Goal: Task Accomplishment & Management: Use online tool/utility

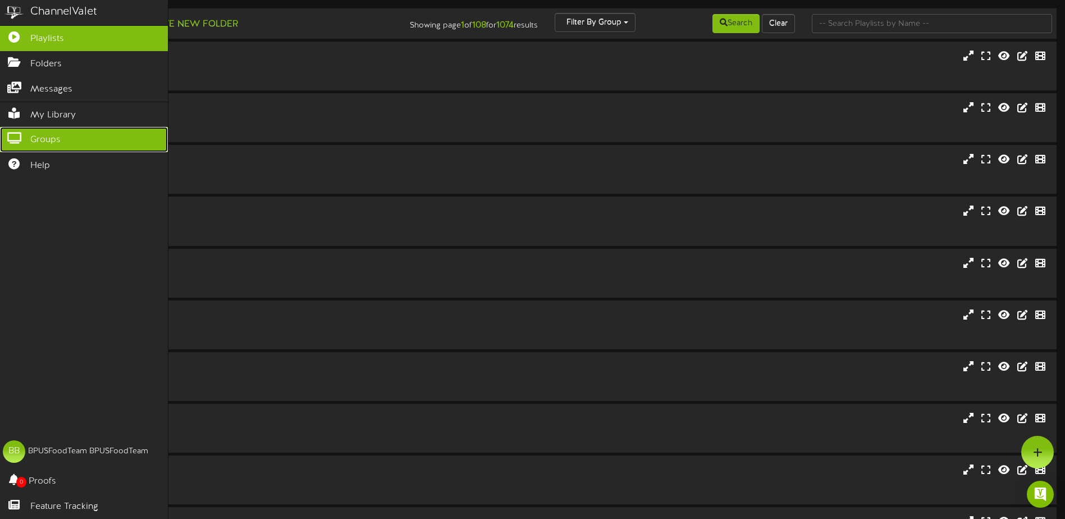
click at [20, 127] on link "Groups" at bounding box center [84, 139] width 168 height 25
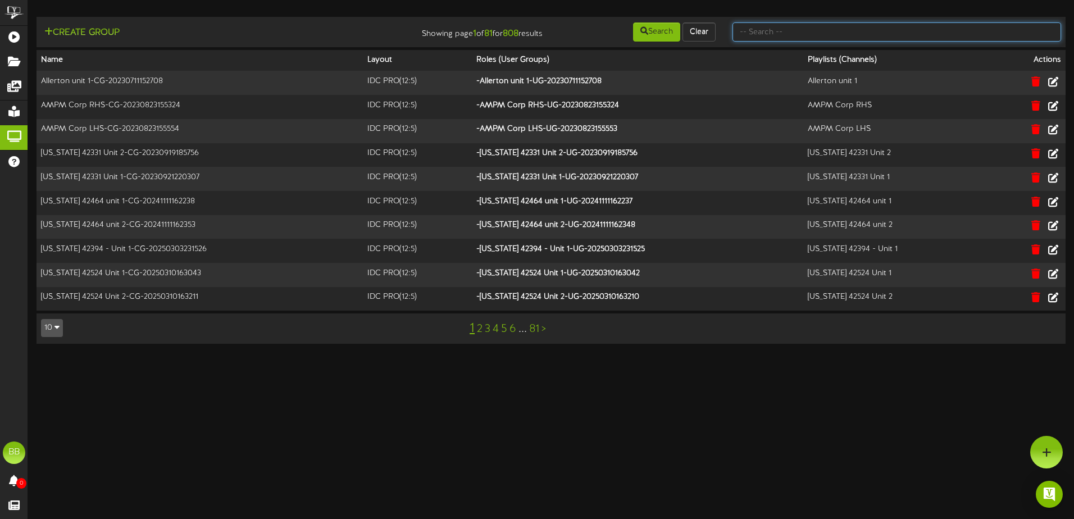
click at [884, 35] on input "text" at bounding box center [896, 31] width 328 height 19
type input "42663"
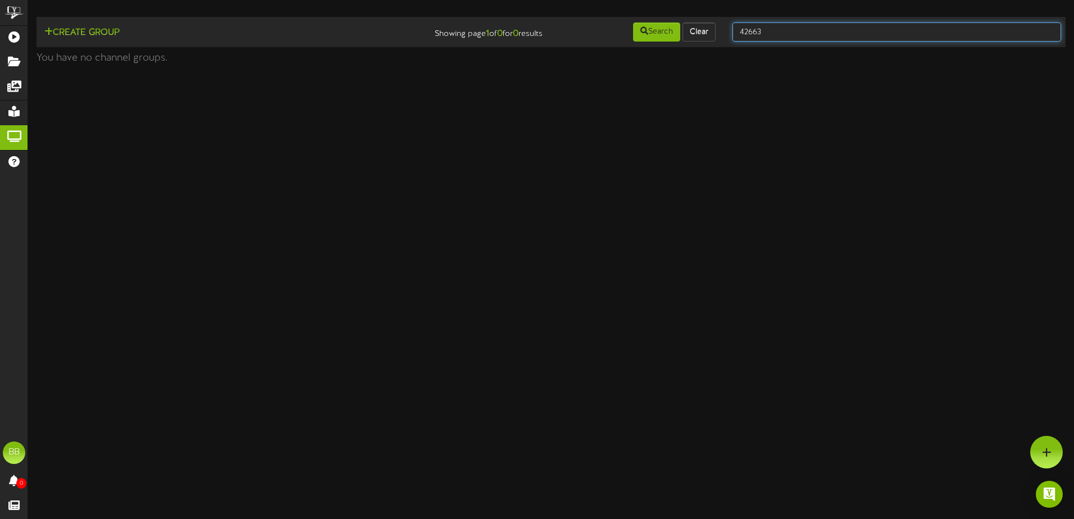
drag, startPoint x: 847, startPoint y: 30, endPoint x: 770, endPoint y: 45, distance: 78.5
click at [771, 44] on td "Create Group Showing page 1 of 0 for 0 results Search Clear 42663" at bounding box center [550, 32] width 1029 height 30
type input "4"
type input "tcf"
drag, startPoint x: 801, startPoint y: 35, endPoint x: 721, endPoint y: 37, distance: 79.8
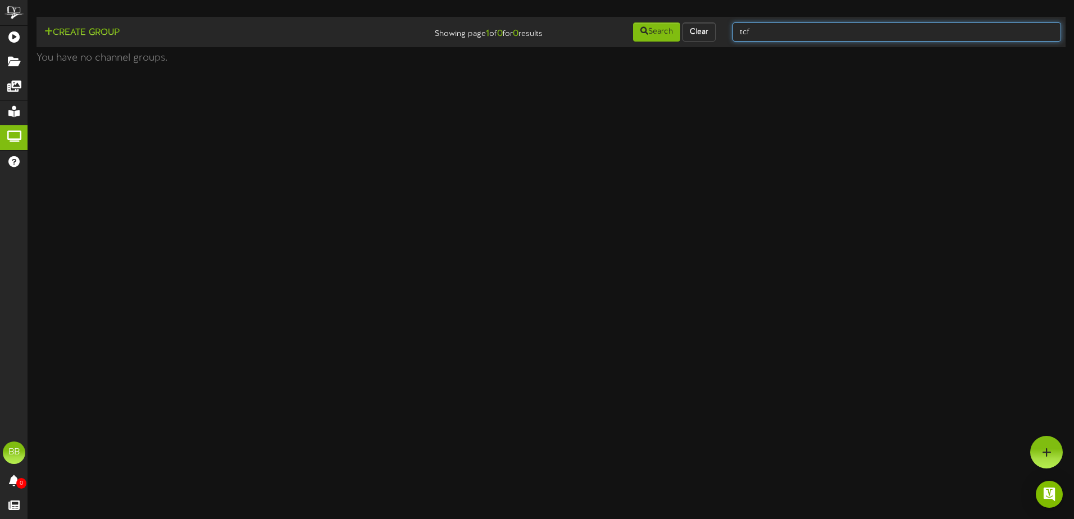
click at [721, 37] on div "Create Group Showing page 1 of 0 for 0 results Search Clear tcf" at bounding box center [551, 31] width 1037 height 21
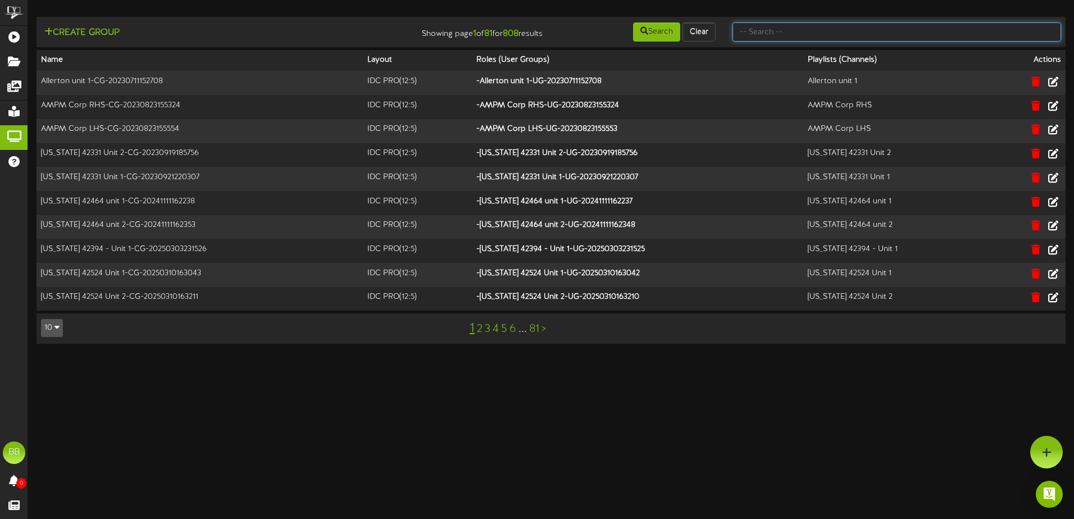
click at [802, 33] on input "text" at bounding box center [896, 31] width 328 height 19
click at [858, 31] on input "text" at bounding box center [896, 31] width 328 height 19
type input "southern"
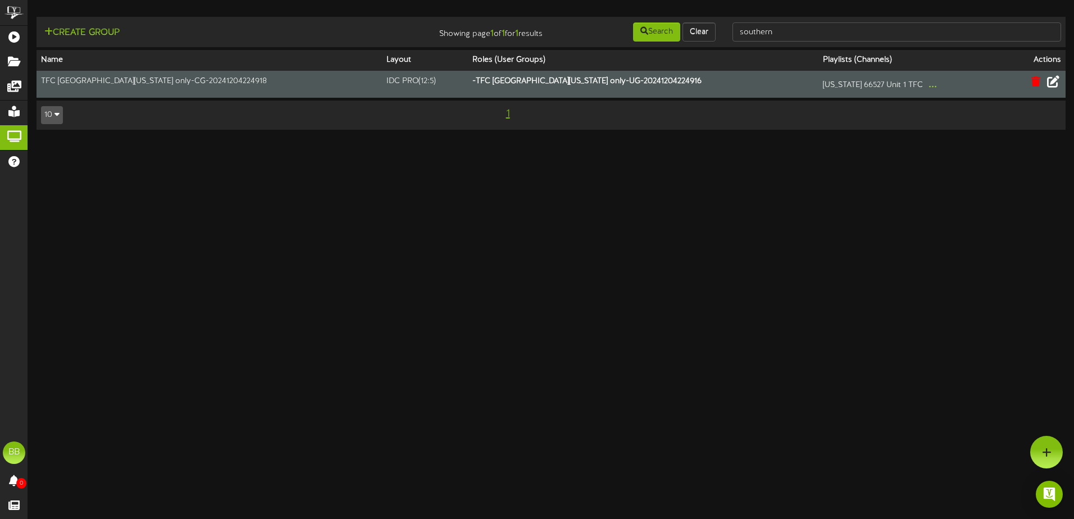
click at [1053, 81] on icon at bounding box center [1053, 81] width 12 height 12
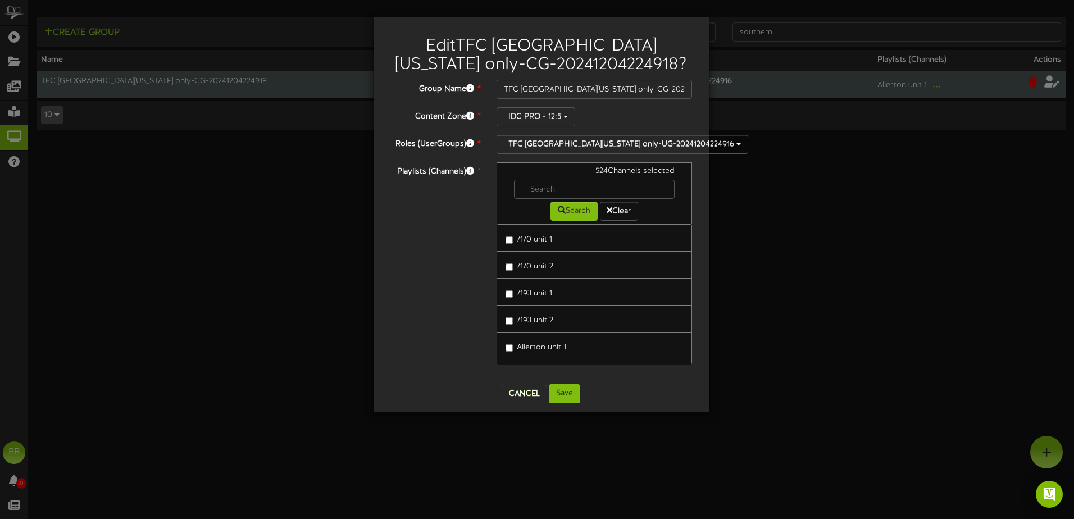
click at [596, 451] on div "Edit TFC [GEOGRAPHIC_DATA][US_STATE] only-CG-20241204224918 ? Group Name * TFC …" at bounding box center [537, 259] width 1074 height 519
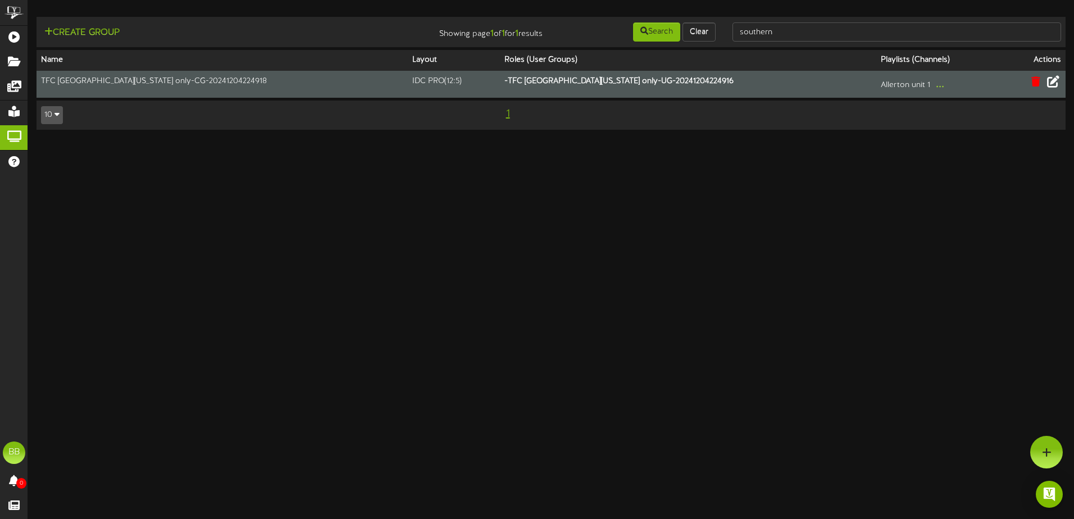
click at [1057, 83] on icon at bounding box center [1053, 81] width 12 height 12
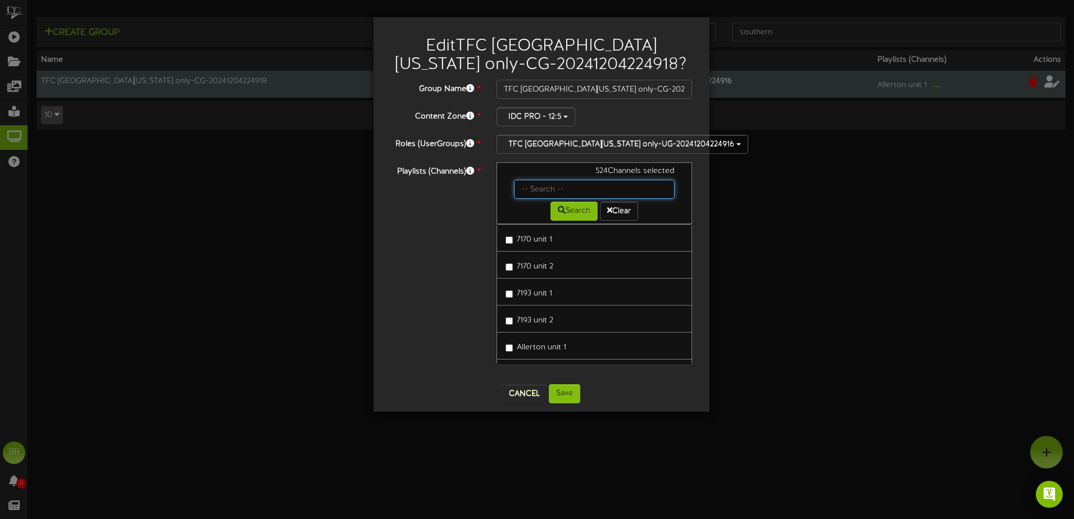
click at [570, 189] on input "text" at bounding box center [594, 189] width 161 height 19
type input "42663"
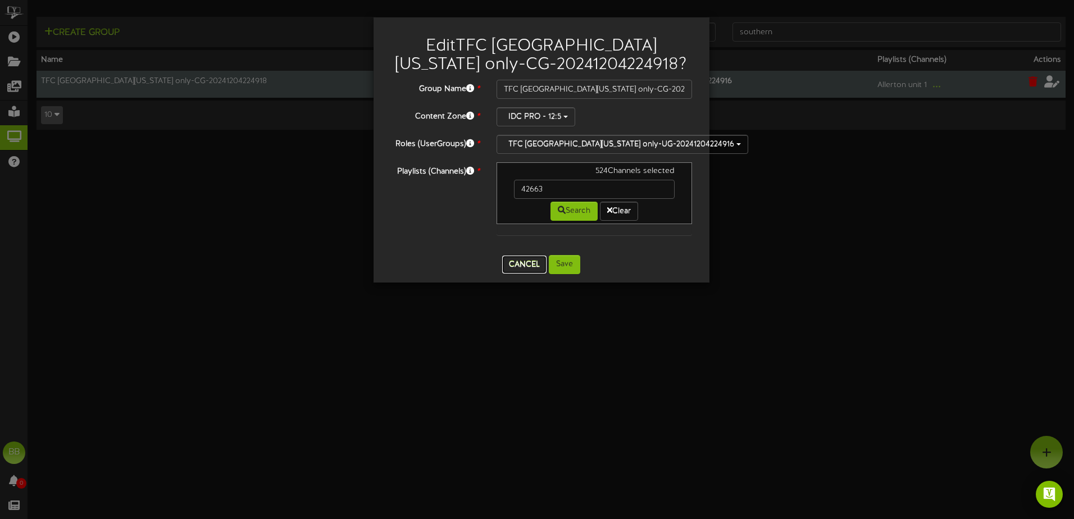
click at [514, 267] on button "Cancel" at bounding box center [524, 264] width 44 height 18
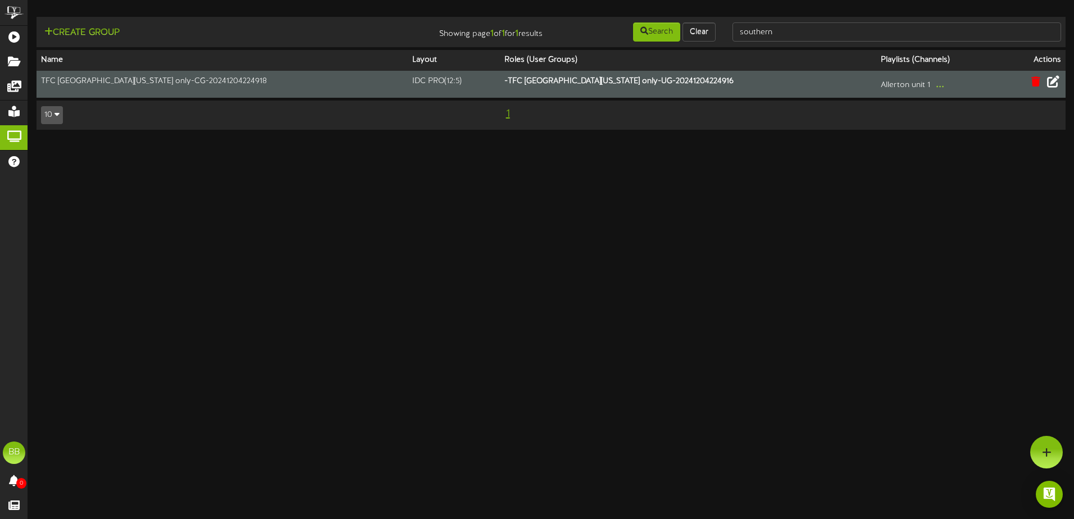
click at [1056, 79] on icon at bounding box center [1053, 81] width 12 height 12
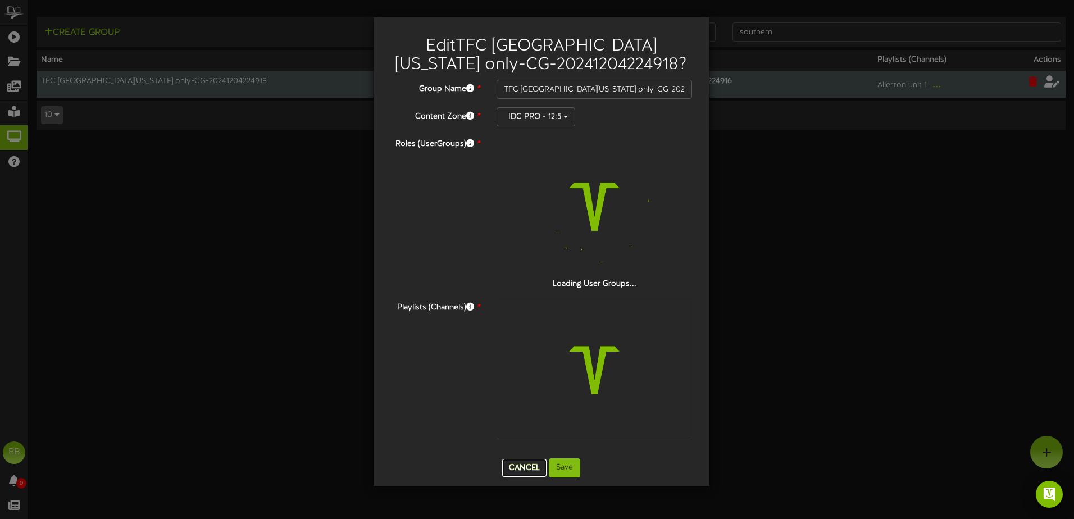
click at [522, 464] on button "Cancel" at bounding box center [524, 468] width 44 height 18
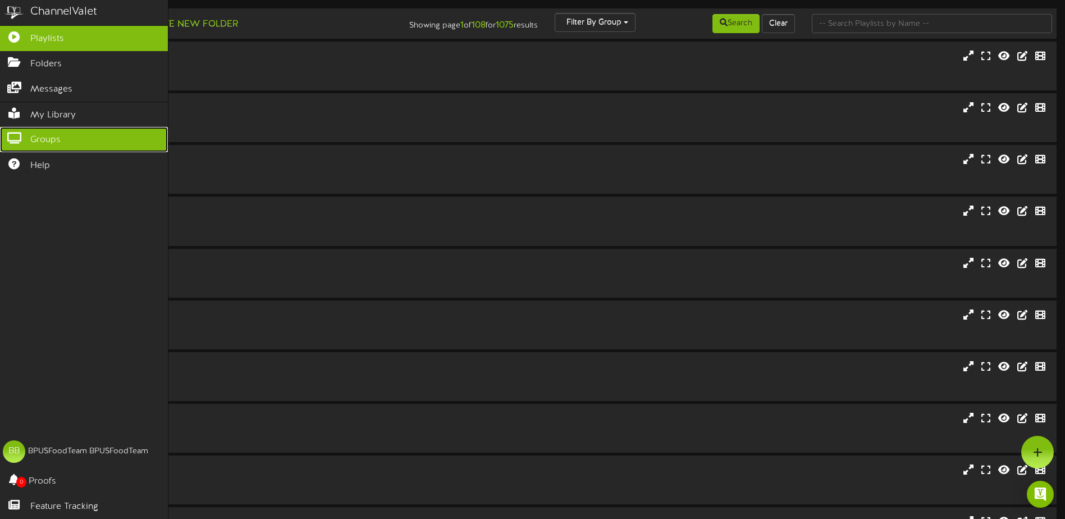
click at [10, 133] on icon at bounding box center [14, 137] width 28 height 8
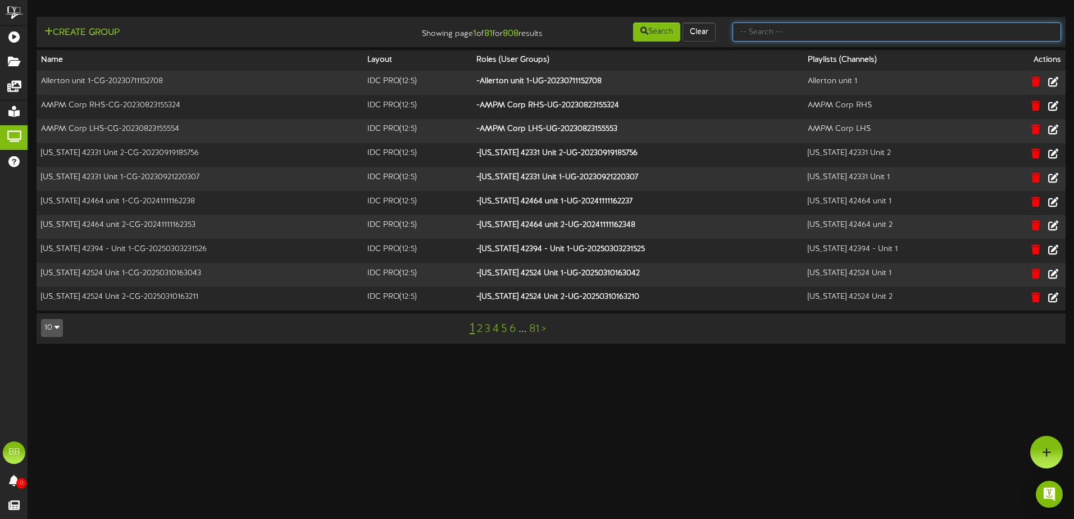
click at [939, 30] on input "text" at bounding box center [896, 31] width 328 height 19
type input "tfc southern"
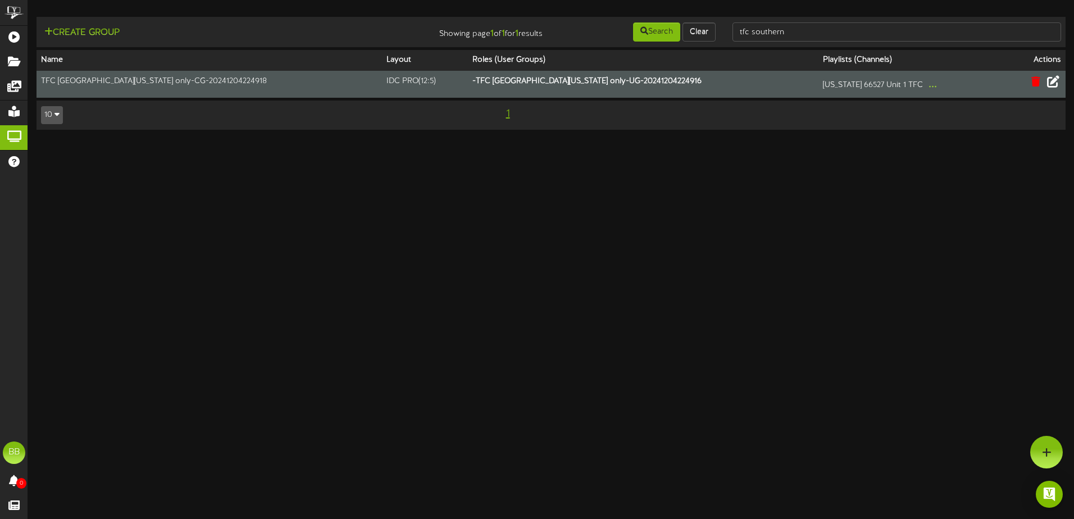
click at [1054, 82] on icon at bounding box center [1053, 81] width 12 height 12
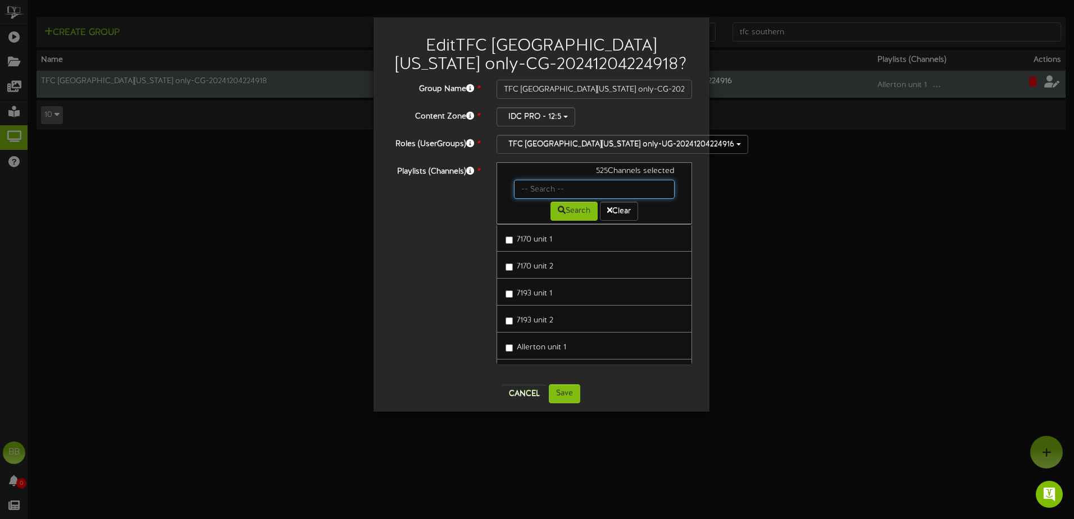
click at [575, 188] on input "text" at bounding box center [594, 189] width 161 height 19
type input "42663"
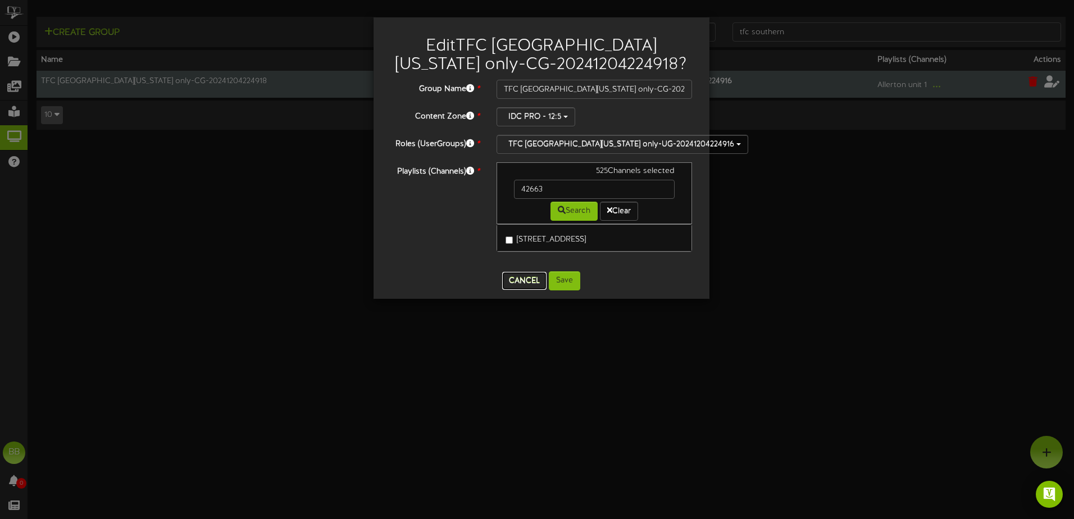
click at [514, 285] on button "Cancel" at bounding box center [524, 281] width 44 height 18
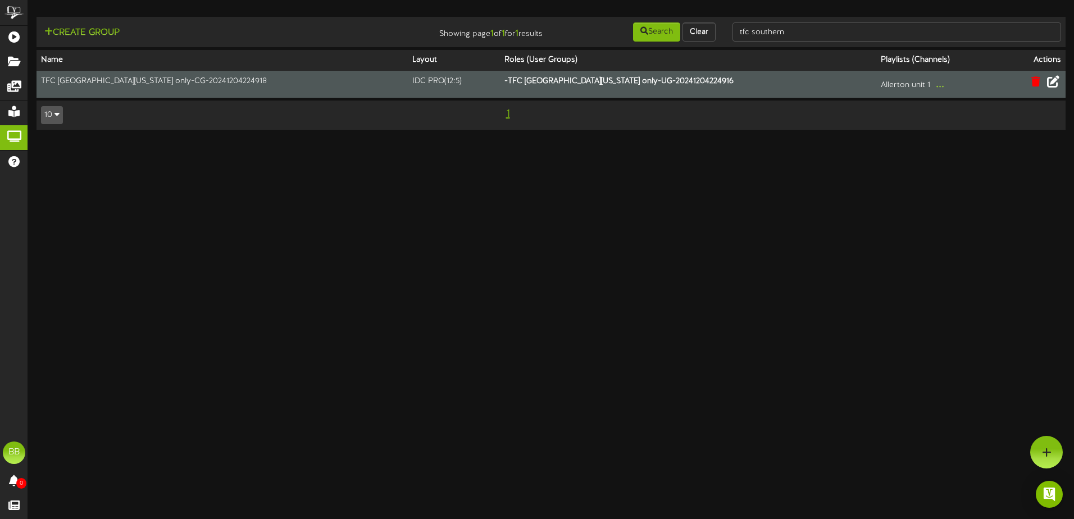
click at [1055, 84] on icon at bounding box center [1053, 81] width 12 height 12
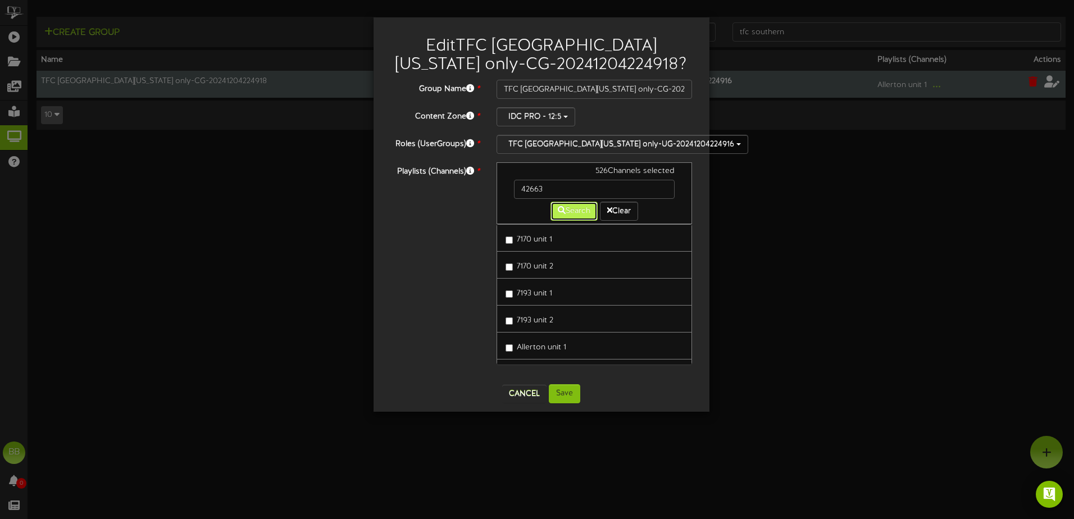
click at [581, 202] on button "Search" at bounding box center [573, 211] width 47 height 19
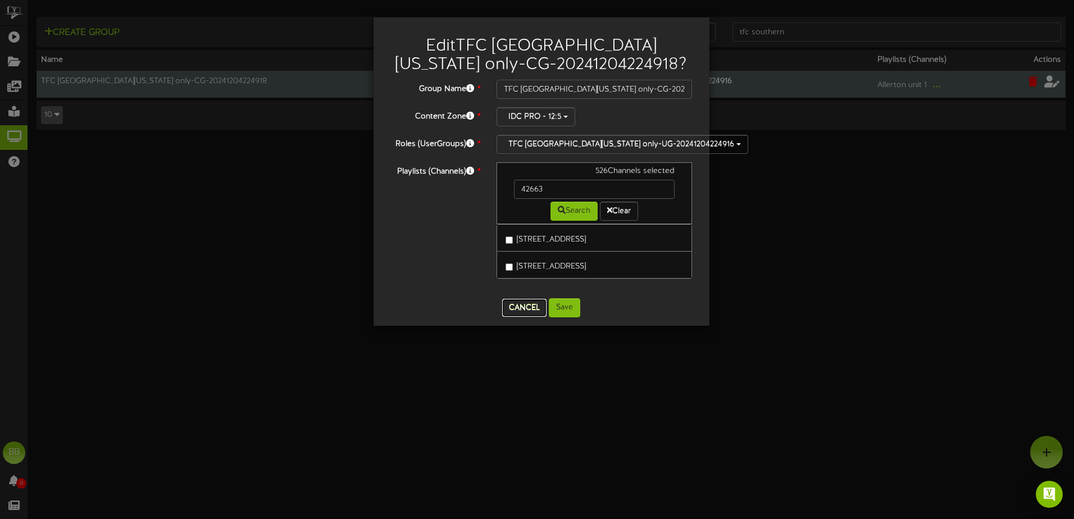
click at [508, 309] on button "Cancel" at bounding box center [524, 308] width 44 height 18
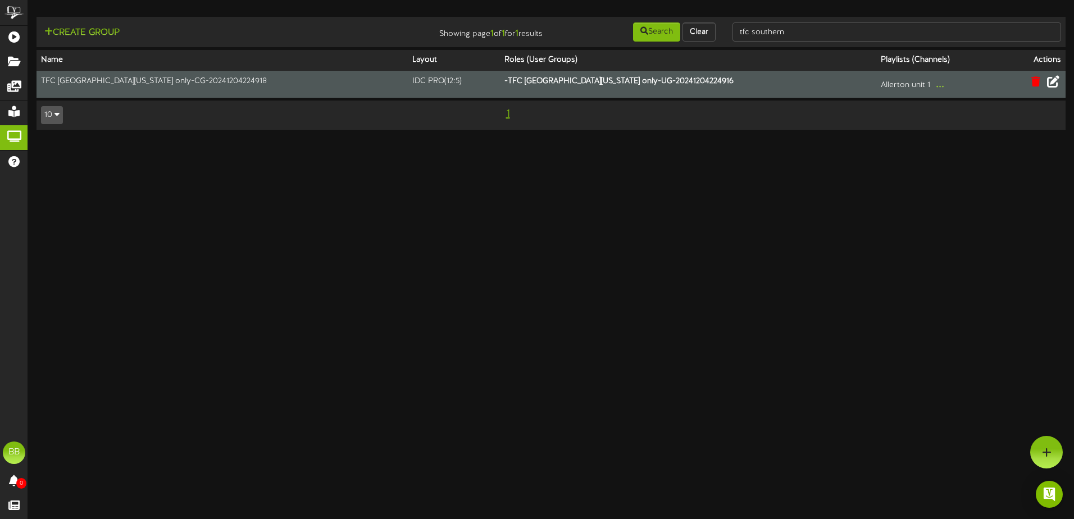
drag, startPoint x: 546, startPoint y: 236, endPoint x: 557, endPoint y: 240, distance: 11.2
click at [546, 141] on html "ChannelValet Playlists Folders Messages My Library Groups Help BB BPUSFoodTeam …" at bounding box center [537, 70] width 1074 height 141
